Goal: Task Accomplishment & Management: Complete application form

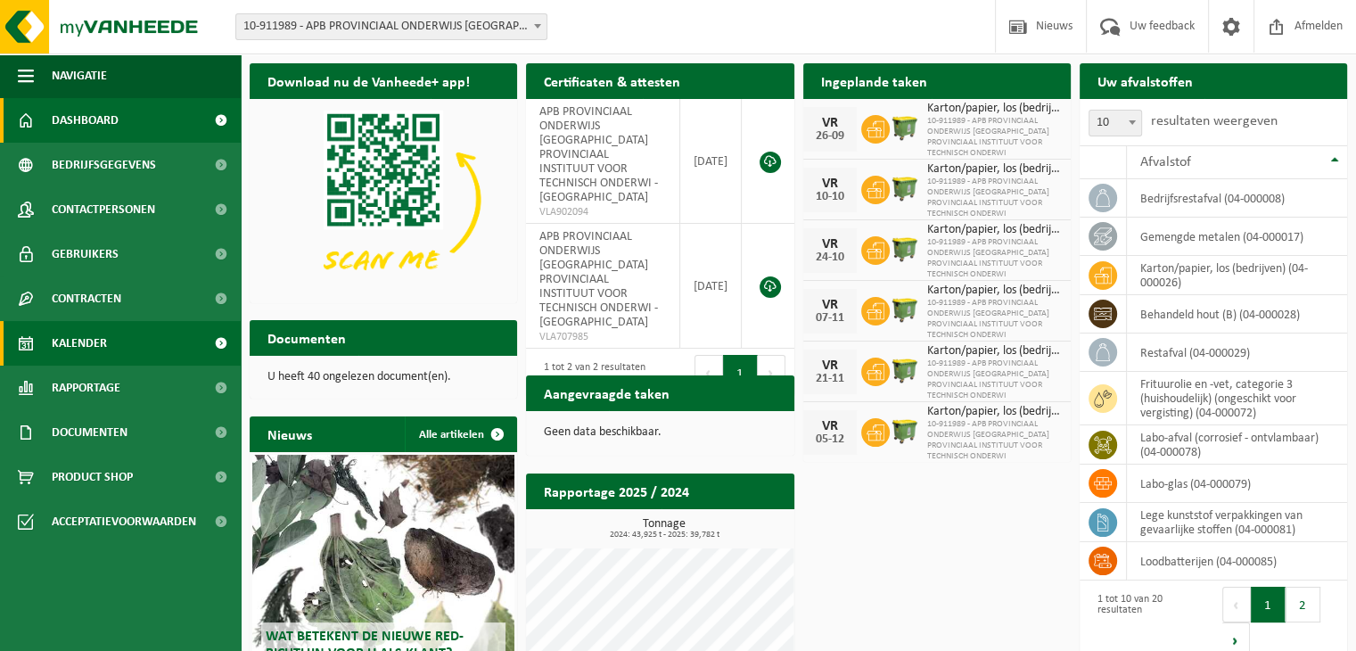
click at [97, 346] on span "Kalender" at bounding box center [79, 343] width 55 height 45
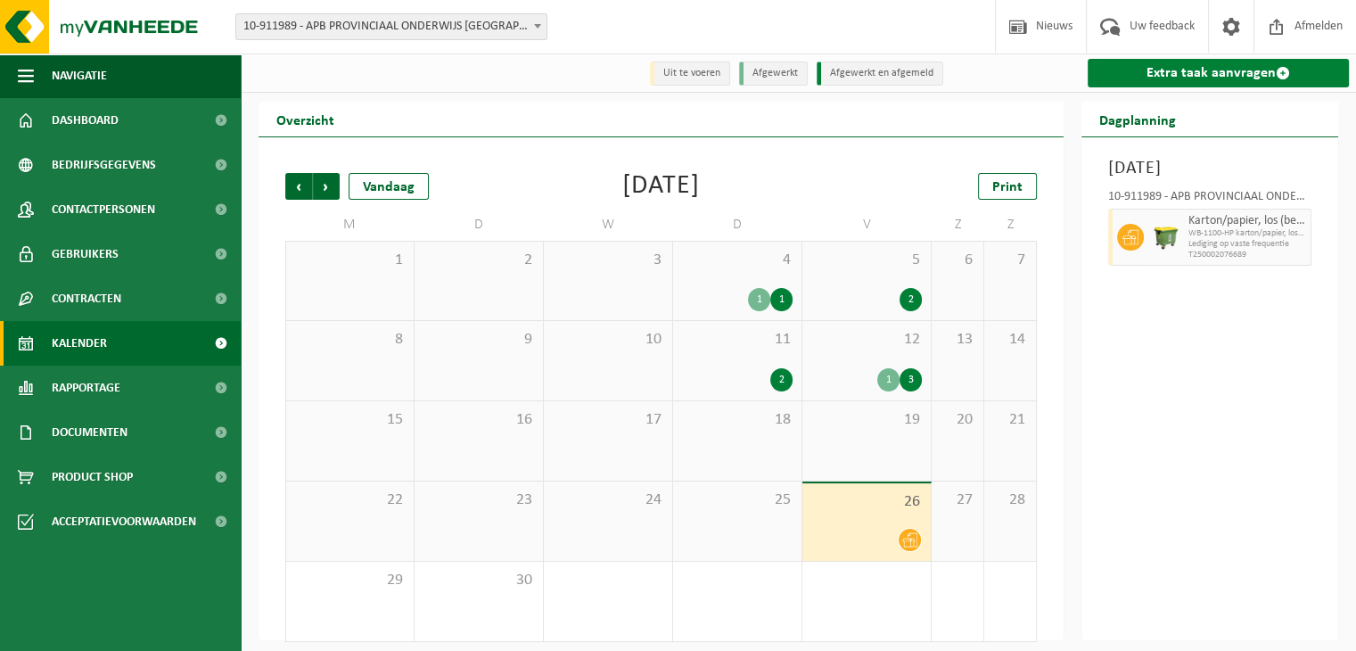
click at [1180, 76] on link "Extra taak aanvragen" at bounding box center [1218, 73] width 261 height 29
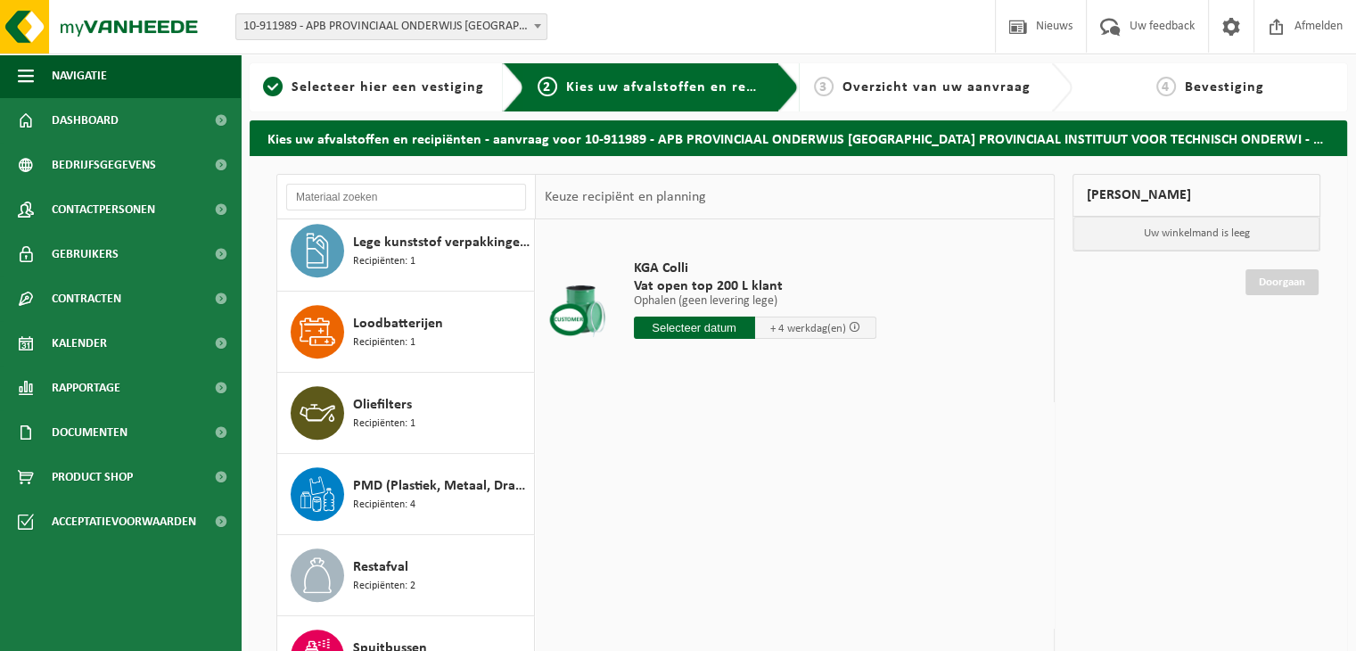
scroll to position [981, 0]
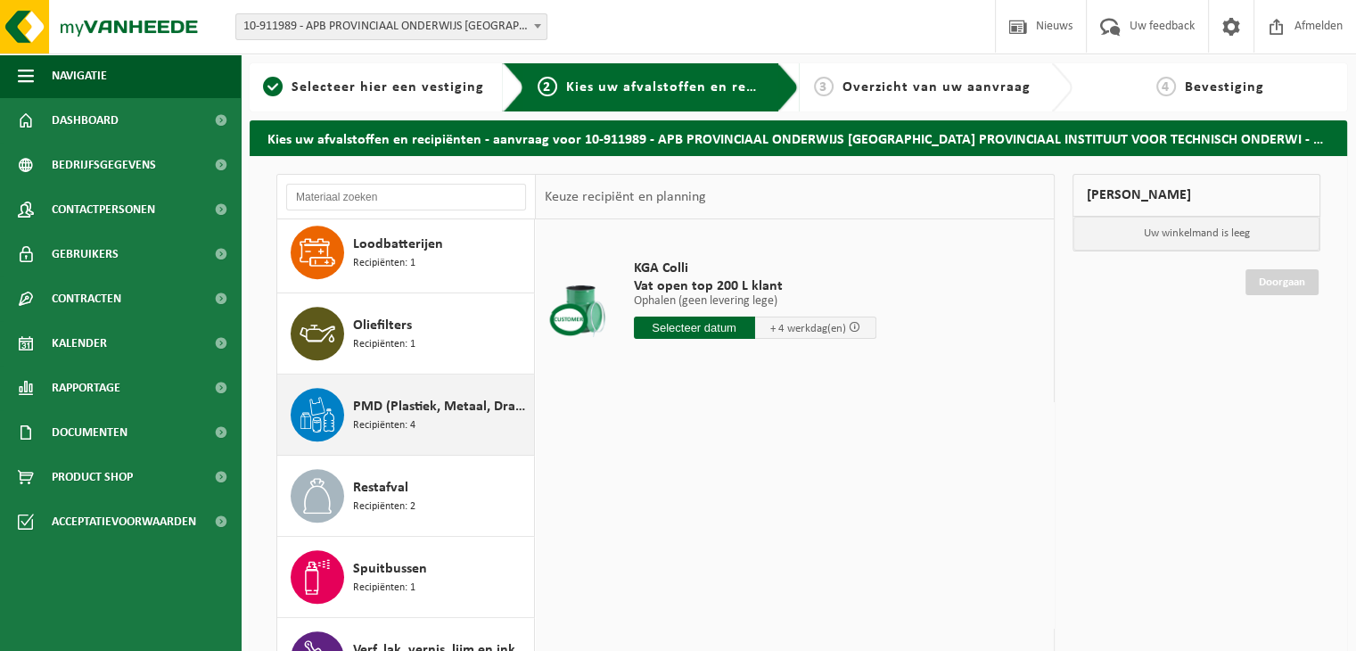
click at [325, 416] on icon at bounding box center [318, 415] width 36 height 36
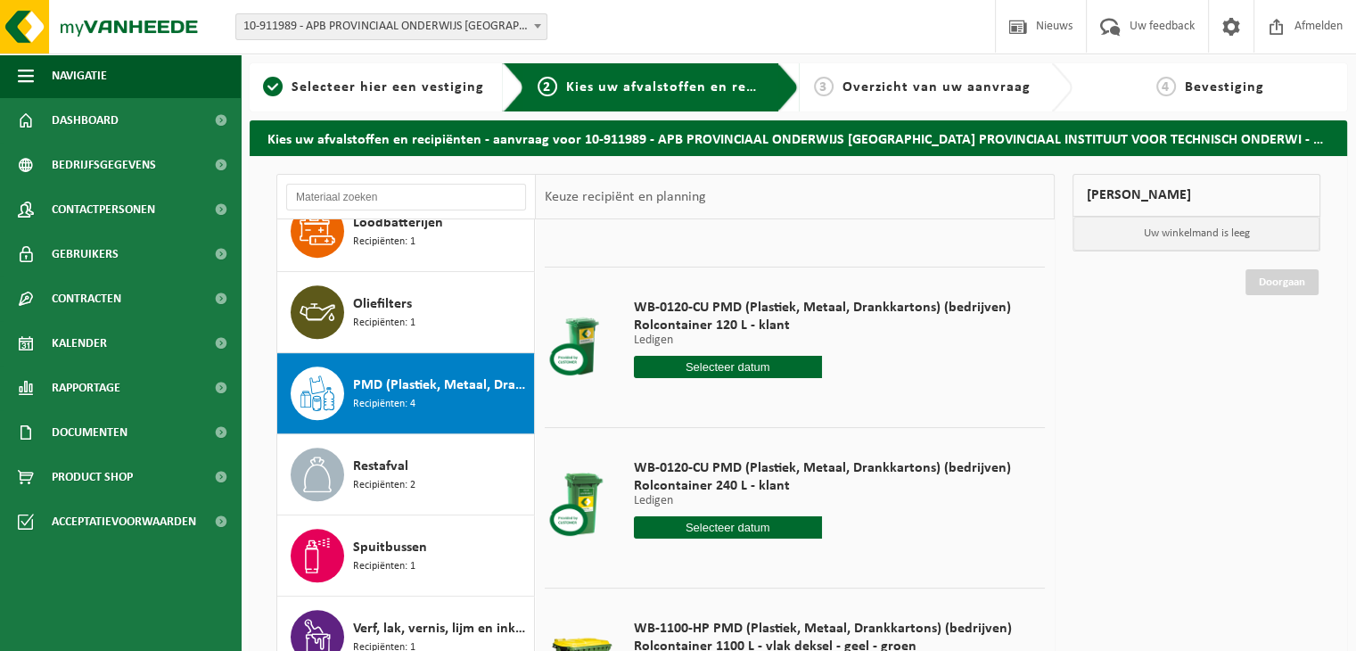
scroll to position [123, 0]
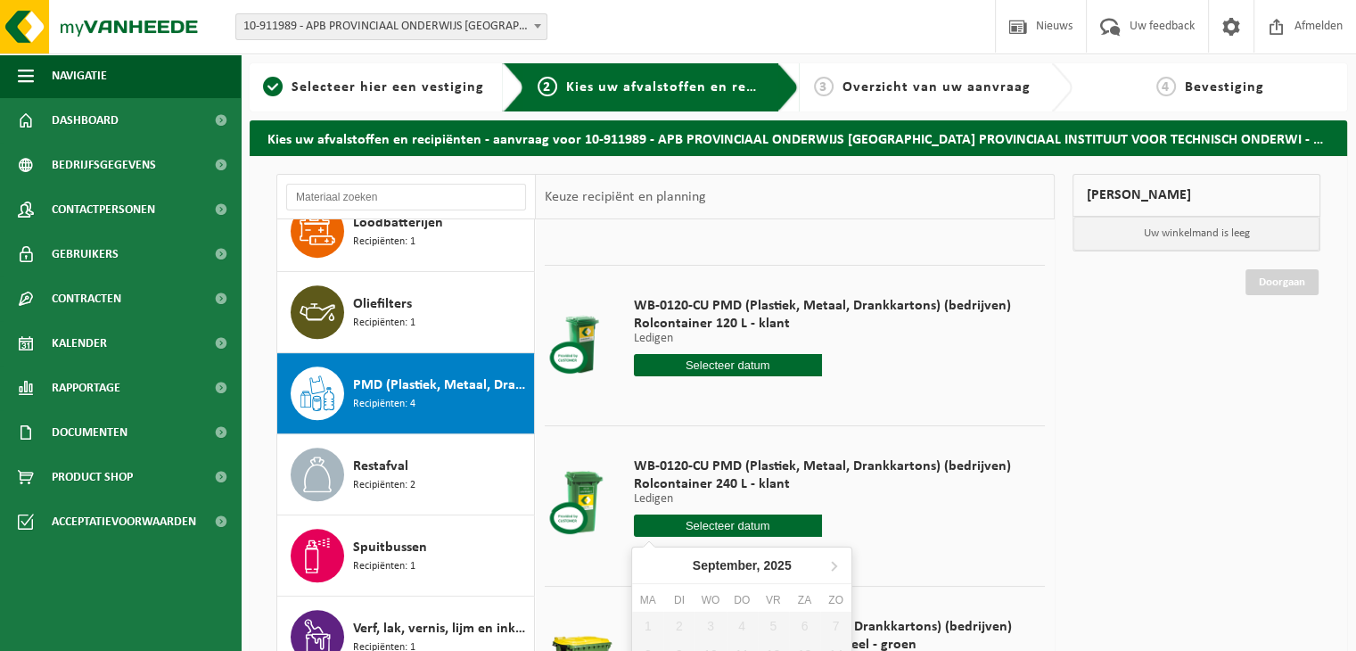
click at [700, 527] on input "text" at bounding box center [728, 526] width 189 height 22
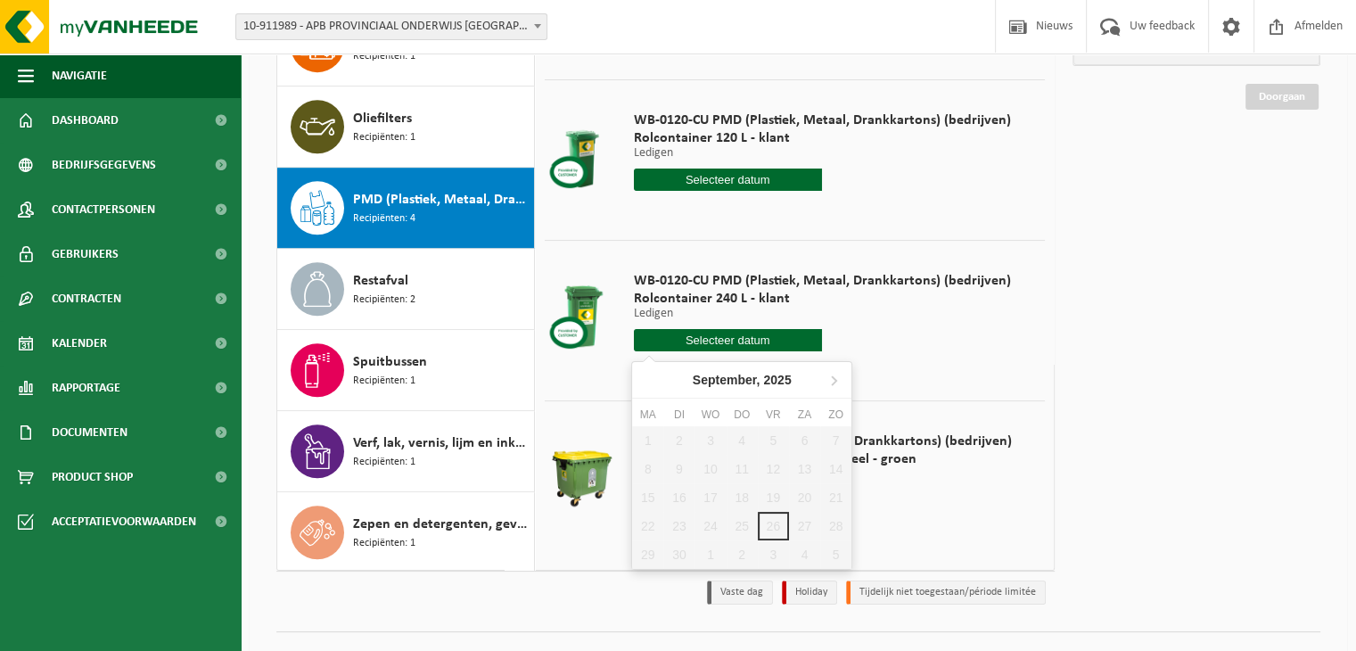
scroll to position [219, 0]
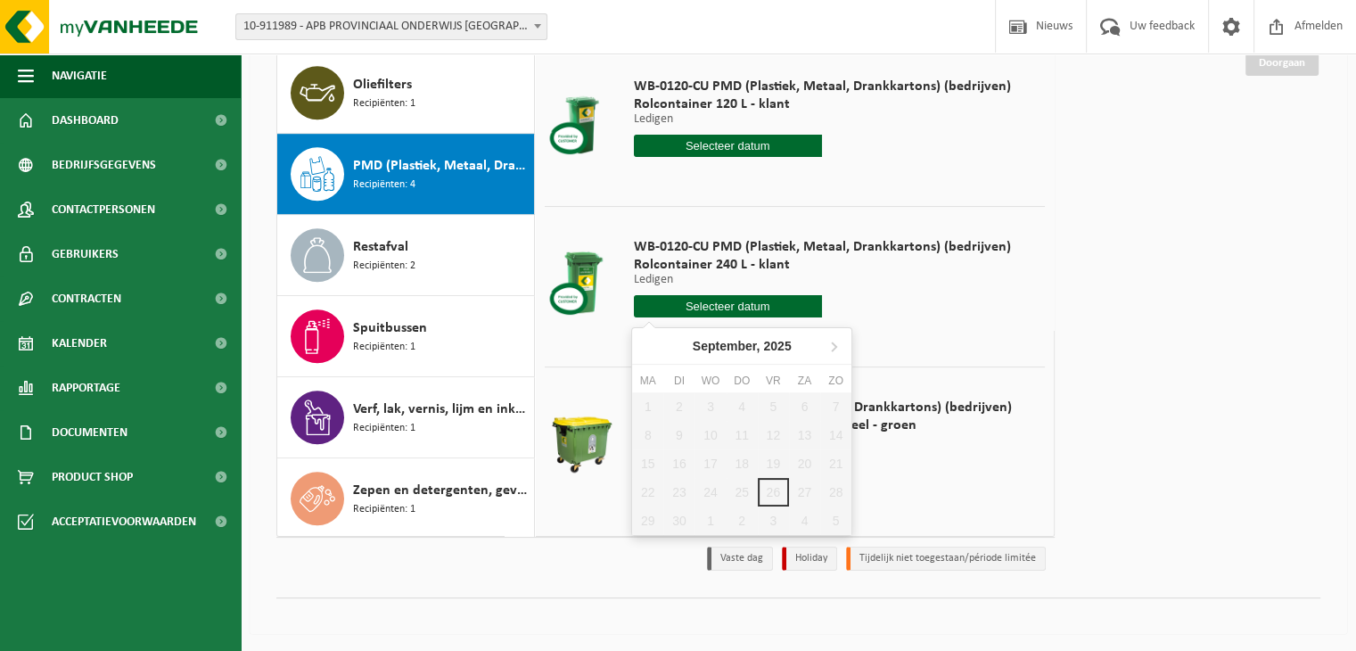
click at [738, 520] on div "1 2 3 4 5 6 7 8 9 10 11 12 13 14 15 16 17 18 19 20 21 22 23 24 25 26 27 28 29 3…" at bounding box center [741, 463] width 219 height 143
click at [836, 342] on icon at bounding box center [834, 346] width 29 height 29
click at [740, 437] on div "9" at bounding box center [742, 435] width 31 height 29
type input "Van 2025-10-09"
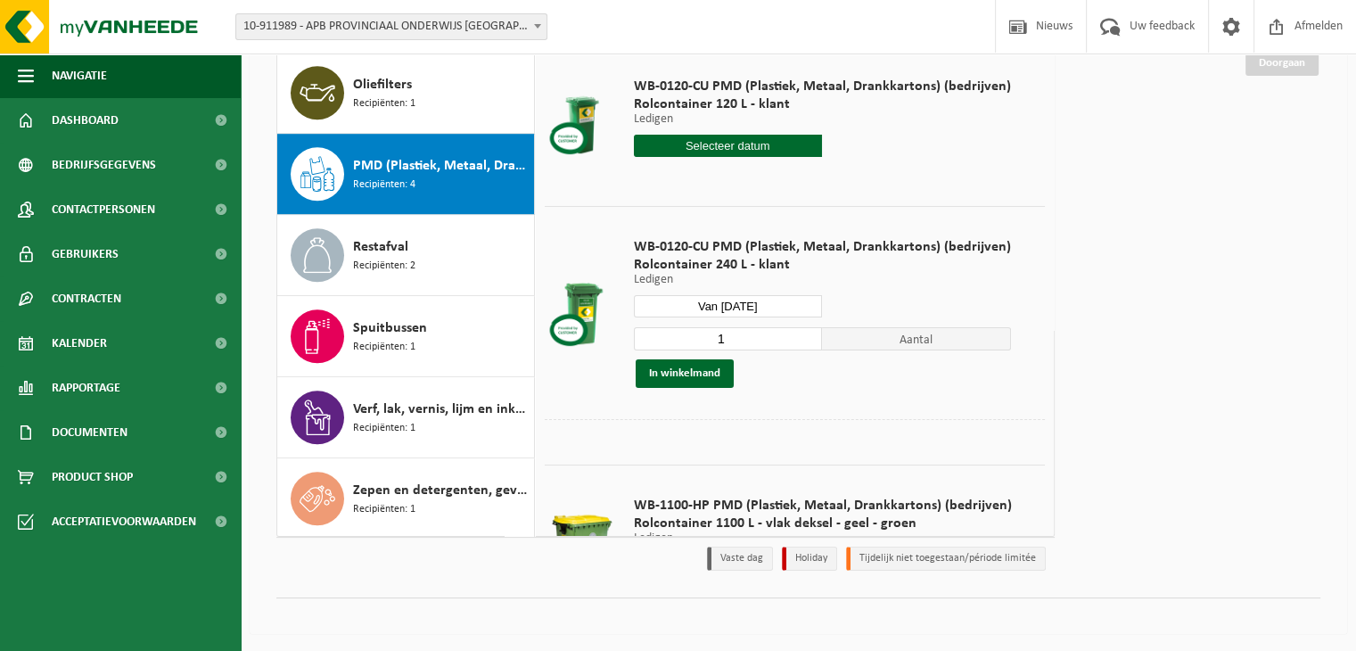
drag, startPoint x: 728, startPoint y: 336, endPoint x: 695, endPoint y: 337, distance: 33.0
click at [695, 337] on input "1" at bounding box center [728, 338] width 189 height 23
type input "15"
